Goal: Book appointment/travel/reservation

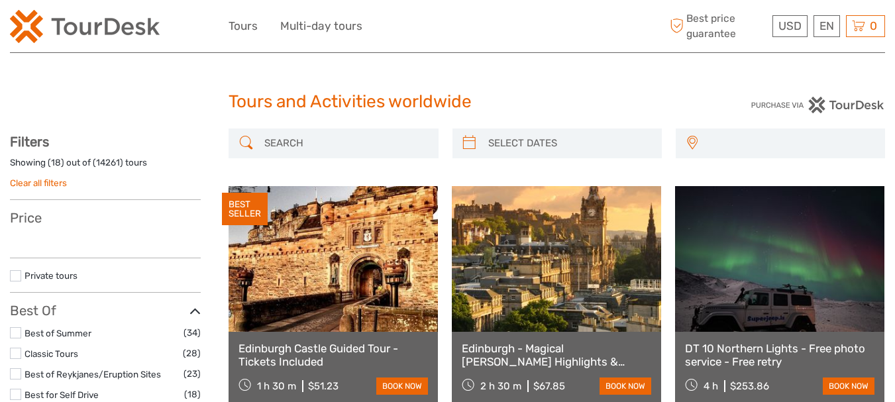
click at [725, 139] on div "Austria Belgium Canada Costa Rica Croatia Czech Republic Denmark Finland France…" at bounding box center [780, 143] width 209 height 30
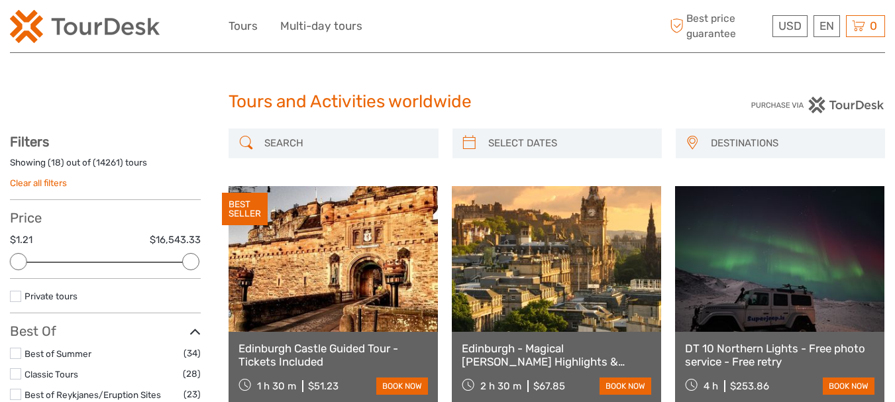
click at [728, 139] on span "DESTINATIONS" at bounding box center [792, 143] width 174 height 22
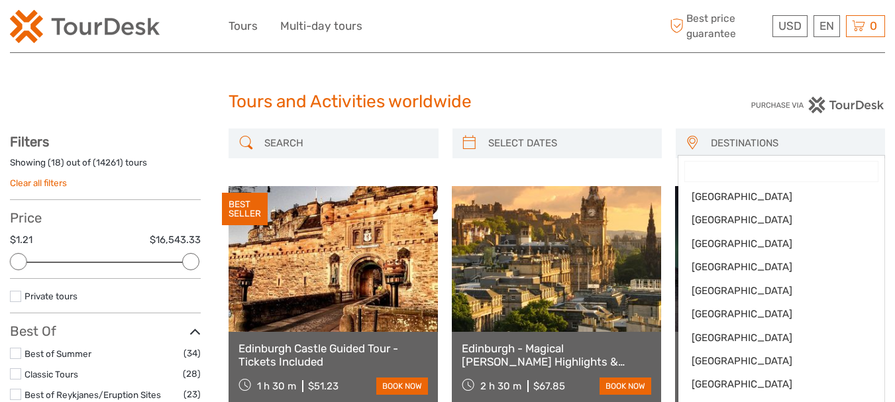
scroll to position [321, 0]
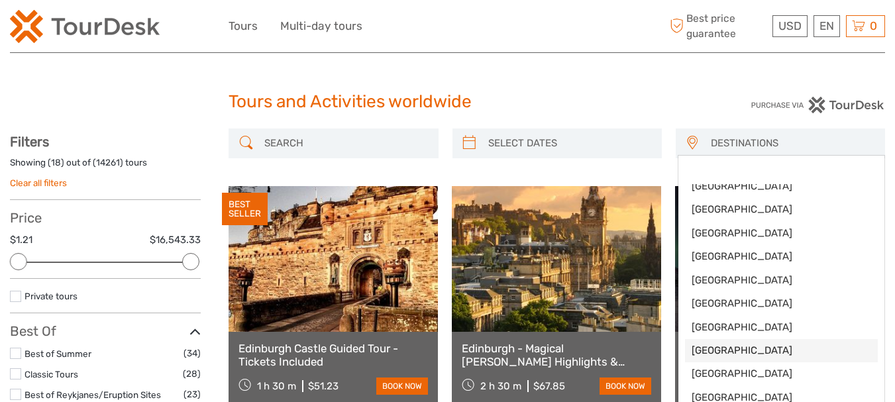
click at [695, 346] on span "Portugal" at bounding box center [780, 351] width 179 height 14
select select "/Destination/portugal"
select select
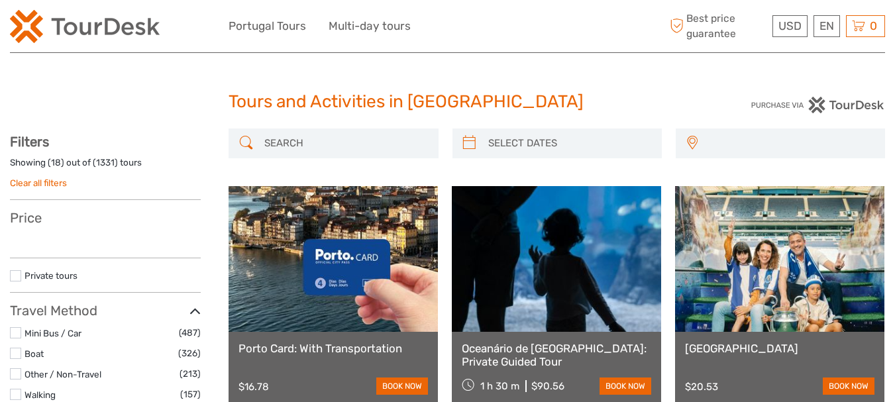
select select
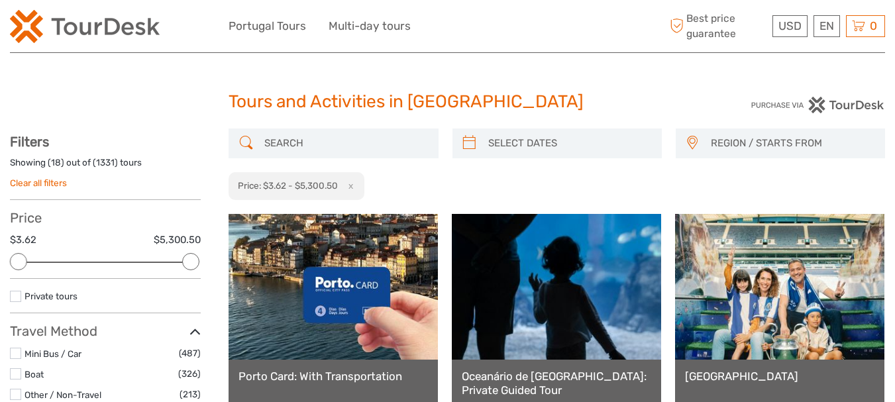
click at [776, 136] on span "REGION / STARTS FROM" at bounding box center [792, 143] width 174 height 22
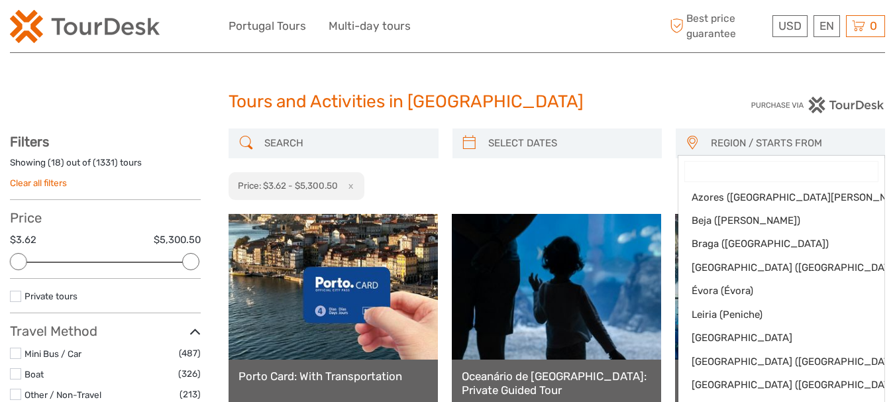
scroll to position [127, 0]
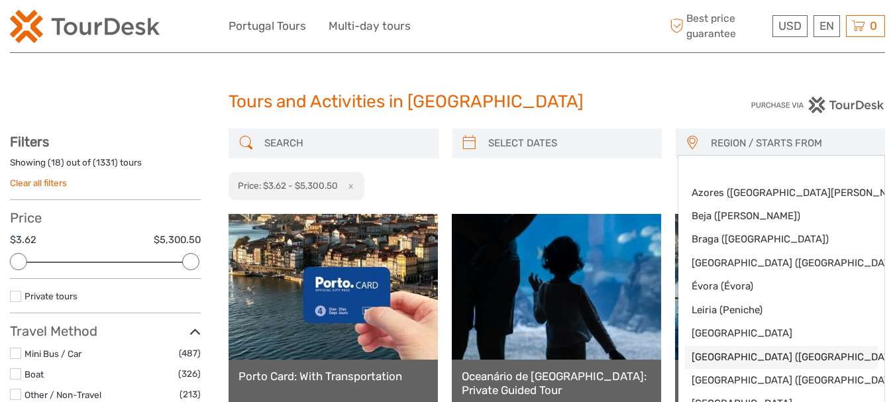
click at [724, 352] on span "[GEOGRAPHIC_DATA] ([GEOGRAPHIC_DATA])" at bounding box center [769, 357] width 157 height 14
select select "[GEOGRAPHIC_DATA] ([GEOGRAPHIC_DATA])"
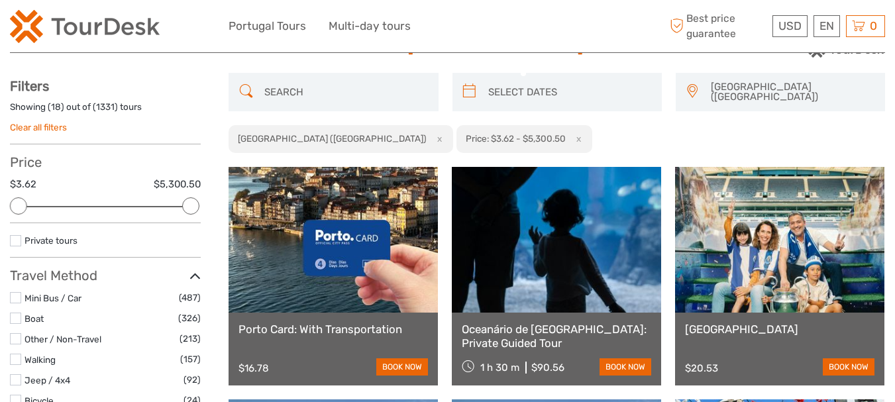
scroll to position [142, 0]
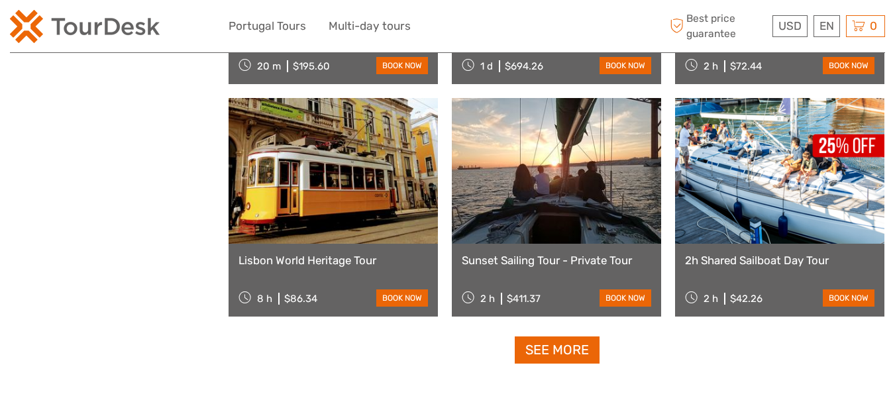
scroll to position [1341, 0]
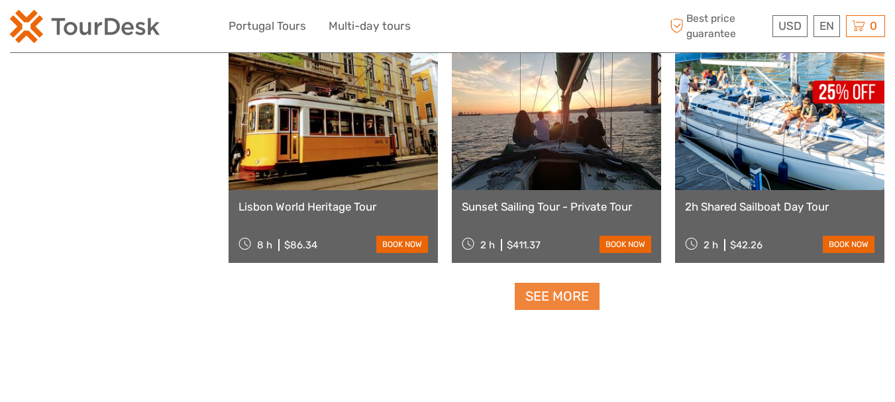
click at [579, 283] on link "See more" at bounding box center [557, 296] width 85 height 27
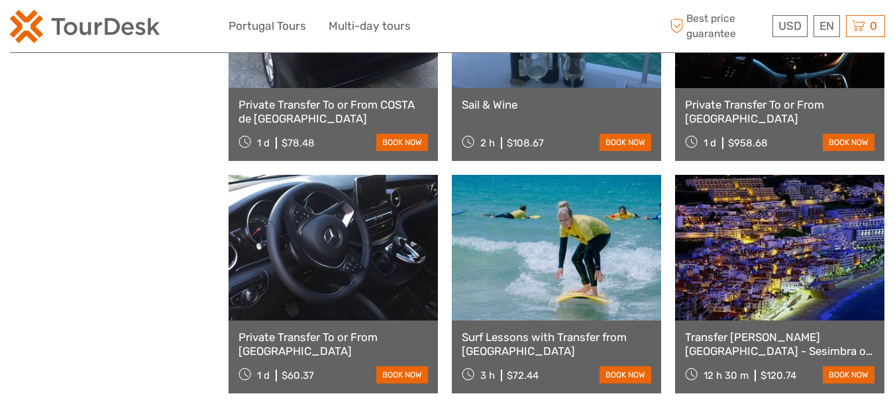
scroll to position [2665, 0]
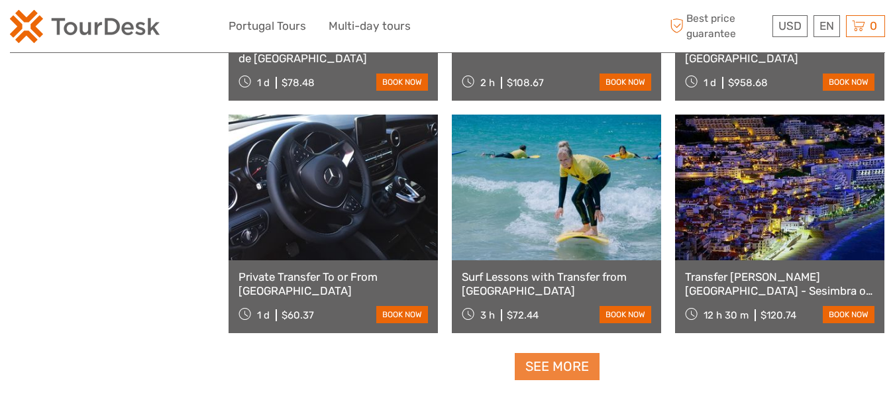
click at [547, 356] on link "See more" at bounding box center [557, 366] width 85 height 27
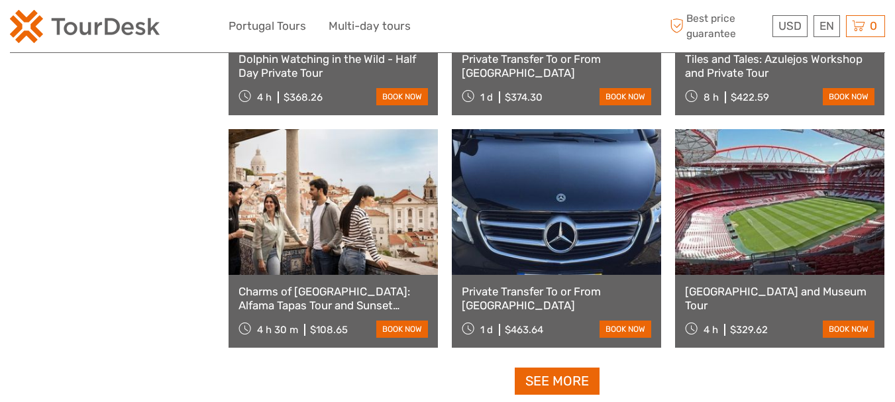
scroll to position [4088, 0]
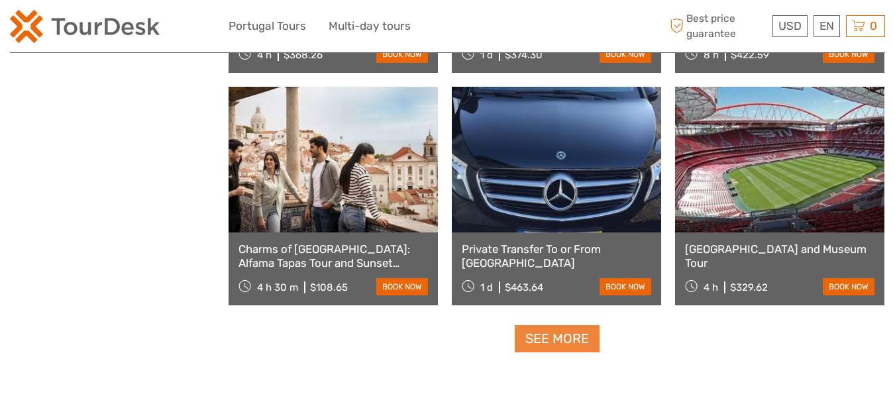
click at [579, 332] on link "See more" at bounding box center [557, 338] width 85 height 27
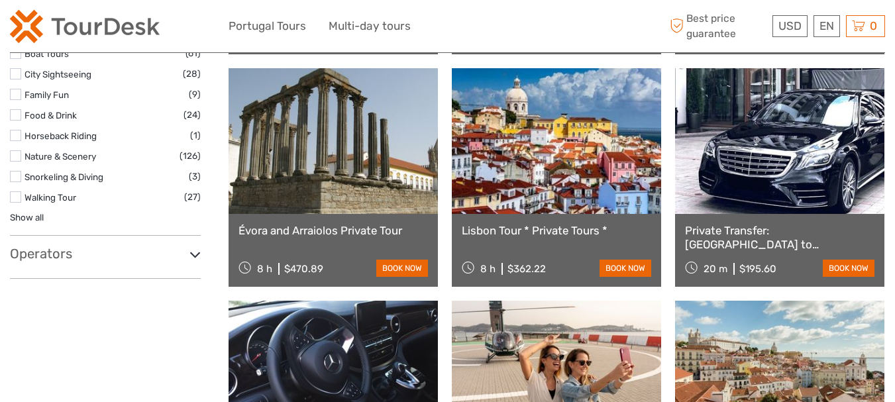
scroll to position [0, 0]
